Goal: Check status: Check status

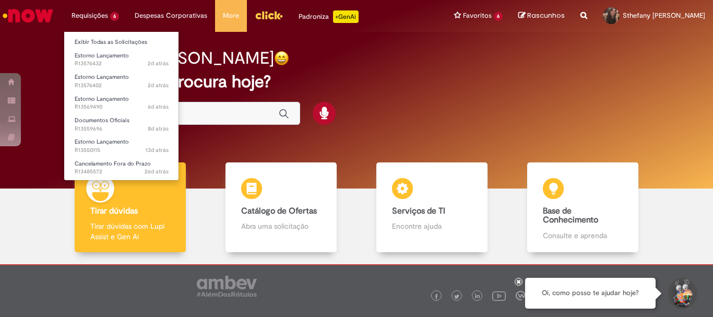
click at [116, 9] on li "Requisições 6 Exibir Todas as Solicitações Estorno Lançamento 2d atrás 2 dias a…" at bounding box center [95, 15] width 63 height 31
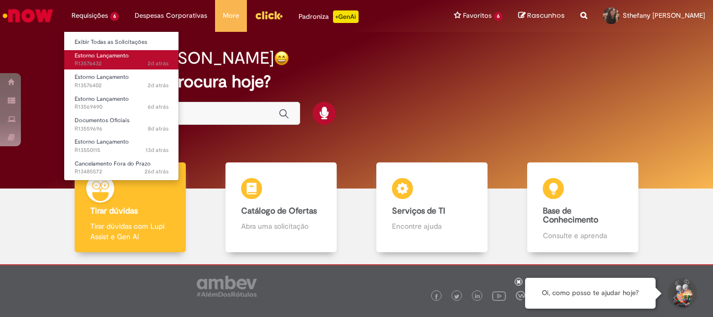
click at [115, 68] on span "2d atrás 2 dias atrás R13576432" at bounding box center [122, 63] width 94 height 8
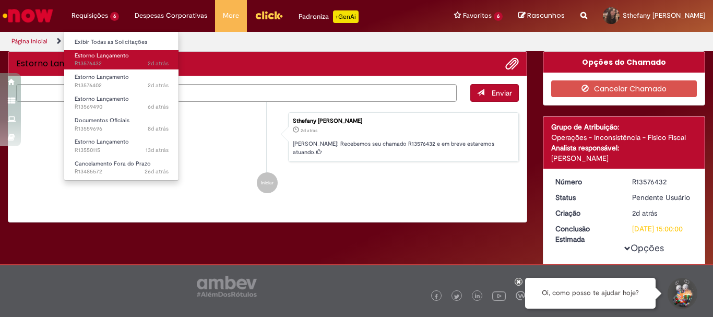
click at [121, 61] on span "2d atrás 2 dias atrás R13576432" at bounding box center [122, 63] width 94 height 8
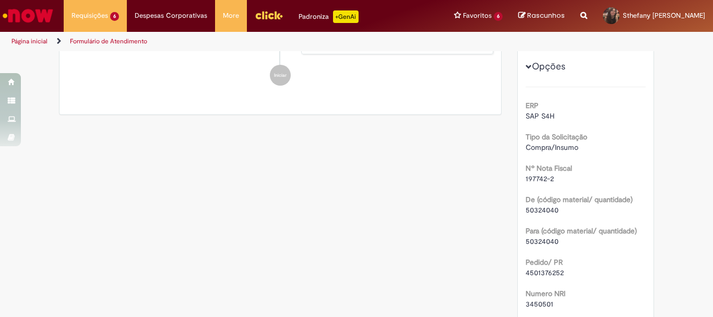
scroll to position [290, 0]
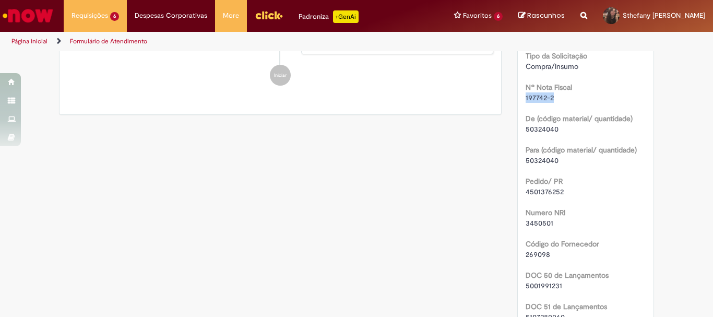
drag, startPoint x: 552, startPoint y: 95, endPoint x: 519, endPoint y: 95, distance: 32.9
click at [519, 95] on div "Número R13576432 Status Pendente Usuário Criação 2d atrás 2 dias atrás Conclusã…" at bounding box center [586, 158] width 136 height 546
copy span "197742-2"
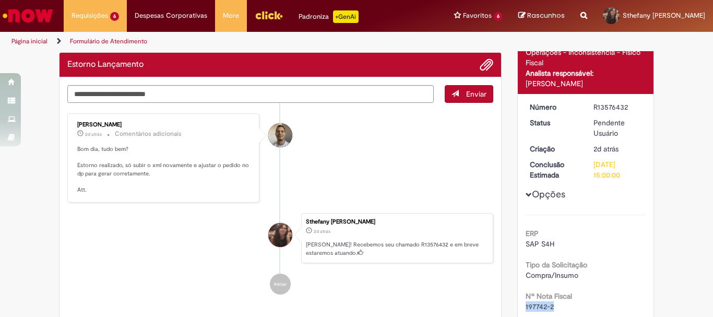
scroll to position [133, 0]
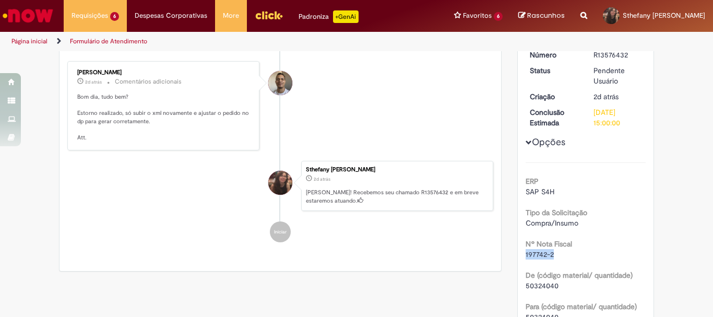
copy span "197742-2"
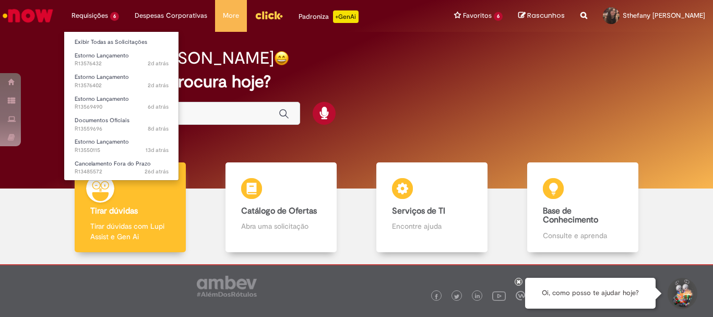
click at [93, 18] on li "Requisições 6 Exibir Todas as Solicitações Estorno Lançamento 2d atrás 2 dias a…" at bounding box center [95, 15] width 63 height 31
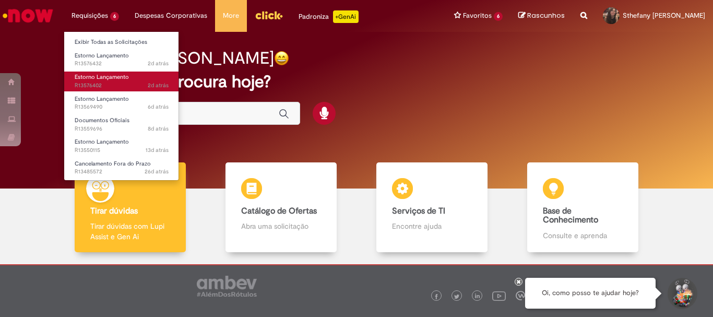
click at [107, 81] on span "Estorno Lançamento" at bounding box center [102, 77] width 54 height 8
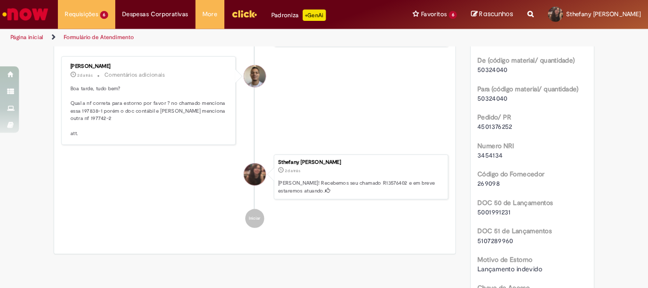
scroll to position [237, 0]
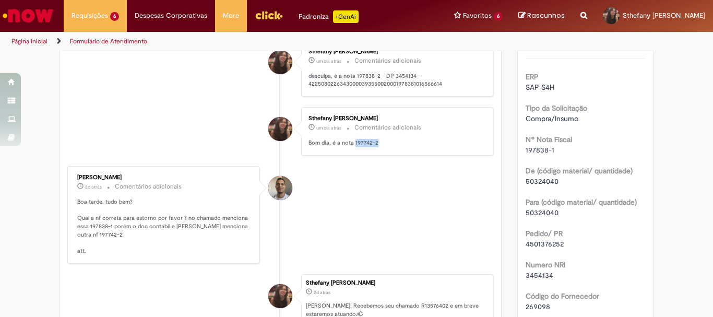
drag, startPoint x: 350, startPoint y: 145, endPoint x: 396, endPoint y: 151, distance: 46.3
click at [396, 151] on div "Sthefany [PERSON_NAME] um dia atrás um dia atrás Comentários adicionais Bom dia…" at bounding box center [397, 131] width 186 height 42
copy p "197742-2"
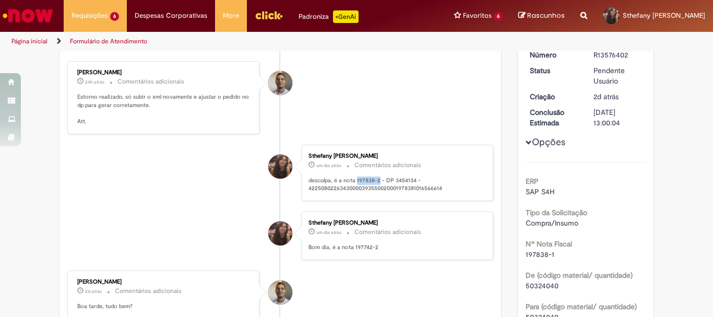
drag, startPoint x: 353, startPoint y: 178, endPoint x: 376, endPoint y: 182, distance: 23.8
click at [376, 182] on p "desculpa, é a nota 197838-2 - DP 3454134 - 422508022634300003935500200019783810…" at bounding box center [395, 184] width 174 height 16
copy p "197838-2"
